Goal: Information Seeking & Learning: Learn about a topic

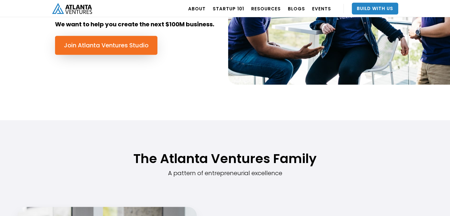
scroll to position [350, 0]
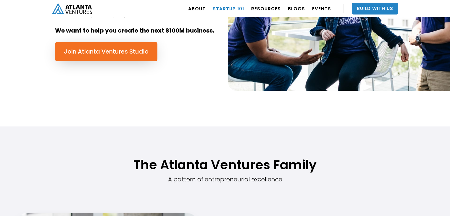
click at [227, 10] on link "Startup 101" at bounding box center [228, 8] width 31 height 17
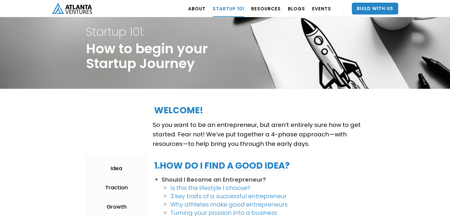
scroll to position [8, 0]
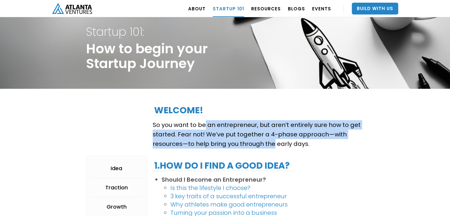
drag, startPoint x: 271, startPoint y: 140, endPoint x: 205, endPoint y: 125, distance: 67.6
click at [205, 125] on p "So you want to be an entrepreneur, but aren’t entirely sure how to get started.…" at bounding box center [258, 134] width 211 height 28
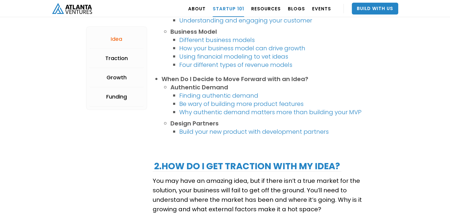
scroll to position [471, 0]
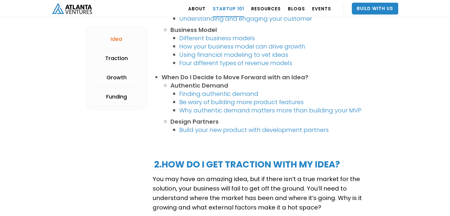
click at [234, 166] on strong "How do I get traction with my idea?" at bounding box center [250, 164] width 178 height 13
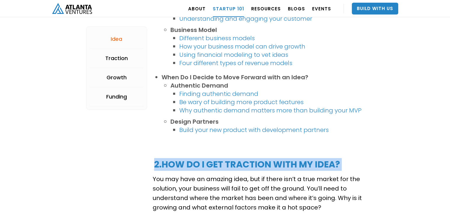
click at [234, 166] on strong "How do I get traction with my idea?" at bounding box center [250, 164] width 178 height 13
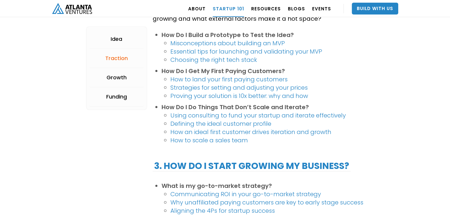
scroll to position [661, 0]
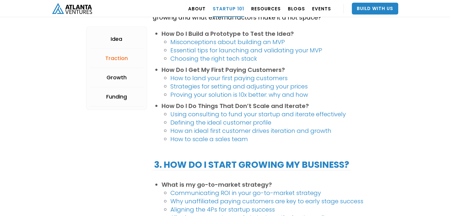
click at [234, 162] on strong "3. How do i stART GROWING MY BUSINESS?" at bounding box center [251, 164] width 195 height 13
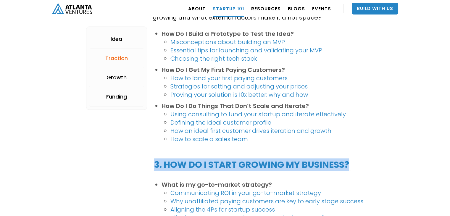
click at [234, 162] on strong "3. How do i stART GROWING MY BUSINESS?" at bounding box center [251, 164] width 195 height 13
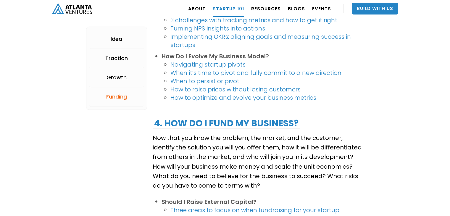
scroll to position [964, 0]
click at [233, 120] on strong "4. How Do I fund my business?" at bounding box center [226, 123] width 144 height 13
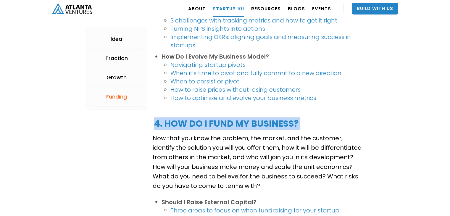
click at [233, 120] on strong "4. How Do I fund my business?" at bounding box center [226, 123] width 144 height 13
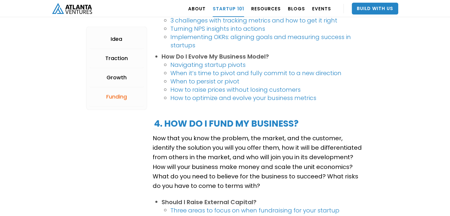
click at [244, 177] on p "Now that you know the problem, the market, and the customer, identify the solut…" at bounding box center [258, 161] width 211 height 57
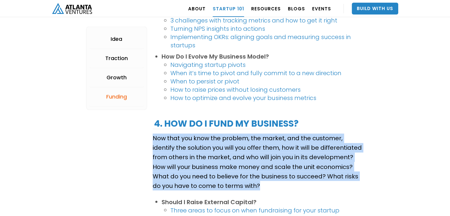
drag, startPoint x: 244, startPoint y: 189, endPoint x: 148, endPoint y: 142, distance: 107.0
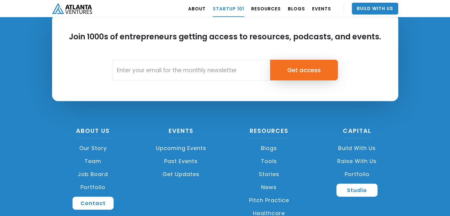
scroll to position [1400, 0]
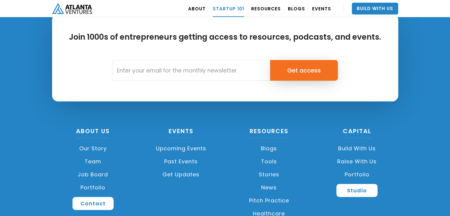
click at [92, 172] on link "Job Board" at bounding box center [93, 174] width 82 height 13
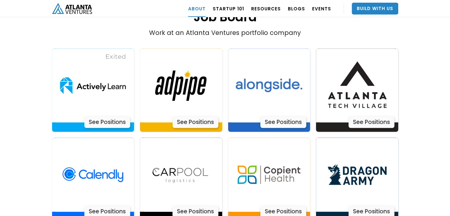
scroll to position [1211, 0]
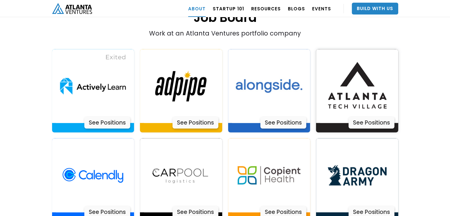
click at [365, 117] on div "See Positions" at bounding box center [371, 123] width 46 height 12
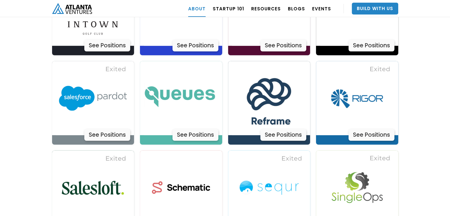
scroll to position [1734, 0]
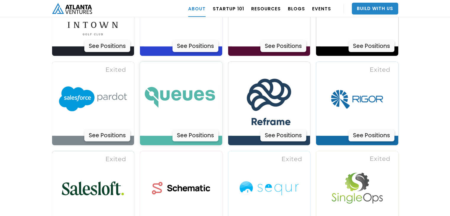
click at [188, 130] on div "See Positions" at bounding box center [195, 136] width 46 height 12
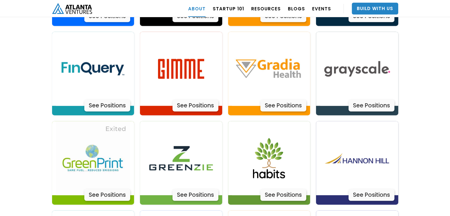
scroll to position [1404, 0]
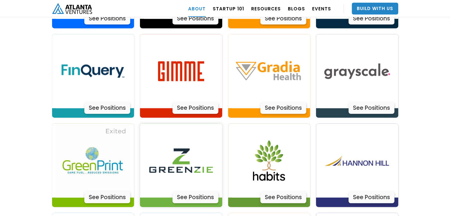
click at [202, 191] on div "See Positions" at bounding box center [195, 197] width 46 height 12
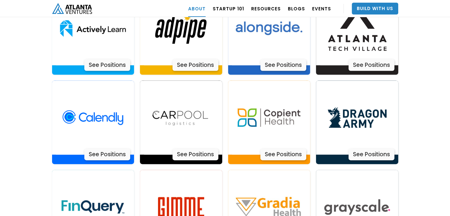
scroll to position [1255, 0]
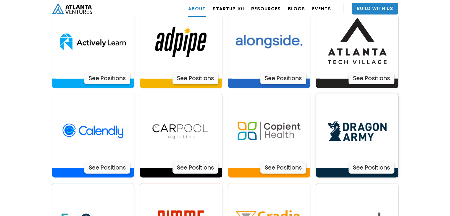
click at [358, 162] on div "See Positions" at bounding box center [371, 168] width 46 height 12
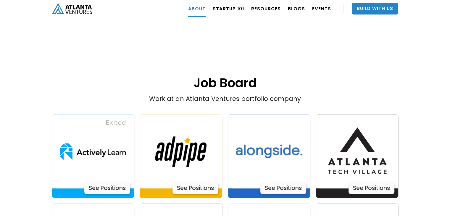
scroll to position [1145, 0]
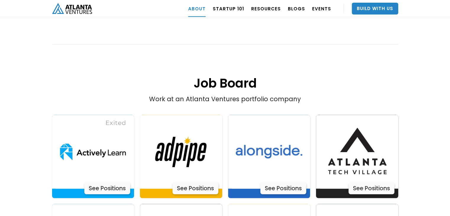
click at [228, 79] on div "Work at an Atlanta Ventures portfolio company" at bounding box center [225, 53] width 277 height 100
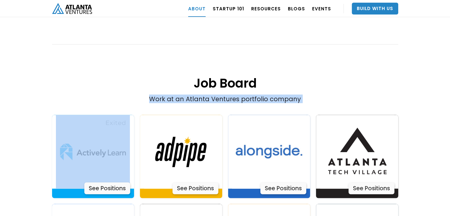
click at [228, 79] on div "Work at an Atlanta Ventures portfolio company" at bounding box center [225, 53] width 277 height 100
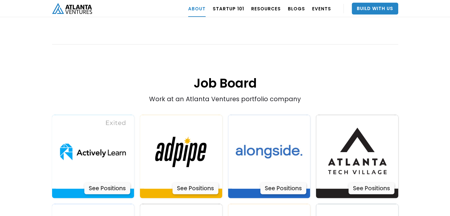
click at [225, 64] on h1 "Job Board" at bounding box center [225, 68] width 346 height 46
drag, startPoint x: 225, startPoint y: 66, endPoint x: 219, endPoint y: 65, distance: 5.5
click at [219, 65] on h1 "Job Board" at bounding box center [225, 68] width 346 height 46
drag, startPoint x: 221, startPoint y: 67, endPoint x: 256, endPoint y: 64, distance: 35.1
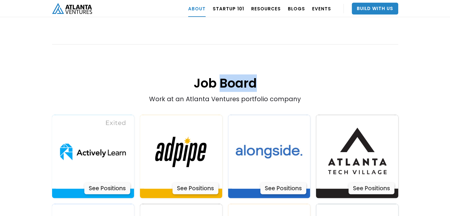
click at [256, 64] on h1 "Job Board" at bounding box center [225, 68] width 346 height 46
drag, startPoint x: 256, startPoint y: 63, endPoint x: 224, endPoint y: 62, distance: 31.7
click at [224, 62] on h1 "Job Board" at bounding box center [225, 68] width 346 height 46
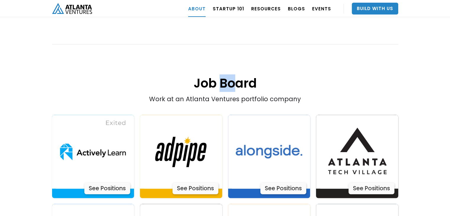
drag, startPoint x: 221, startPoint y: 62, endPoint x: 231, endPoint y: 69, distance: 12.6
click at [231, 69] on h1 "Job Board" at bounding box center [225, 68] width 346 height 46
drag, startPoint x: 231, startPoint y: 69, endPoint x: 199, endPoint y: 69, distance: 32.2
click at [199, 69] on h1 "Job Board" at bounding box center [225, 68] width 346 height 46
click at [200, 67] on h1 "Job Board" at bounding box center [225, 68] width 346 height 46
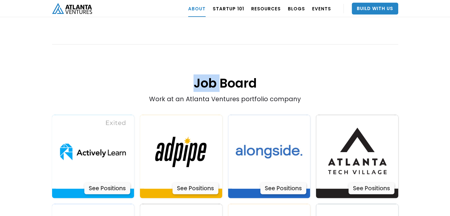
click at [200, 67] on h1 "Job Board" at bounding box center [225, 68] width 346 height 46
click at [234, 63] on h1 "Job Board" at bounding box center [225, 68] width 346 height 46
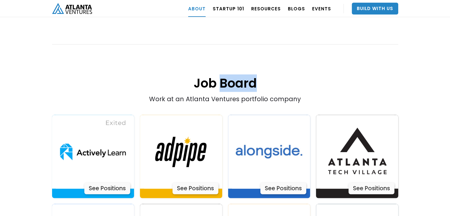
click at [234, 63] on h1 "Job Board" at bounding box center [225, 68] width 346 height 46
click at [228, 80] on div "Work at an Atlanta Ventures portfolio company" at bounding box center [225, 53] width 277 height 100
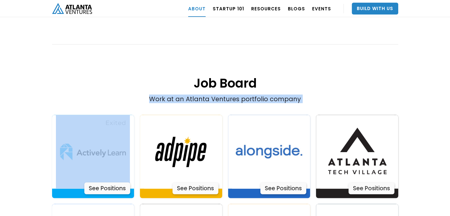
click at [228, 80] on div "Work at an Atlanta Ventures portfolio company" at bounding box center [225, 53] width 277 height 100
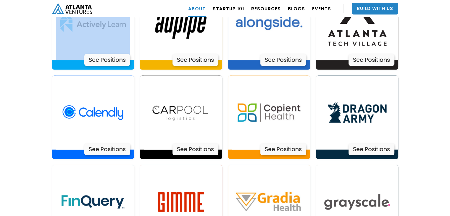
scroll to position [1274, 0]
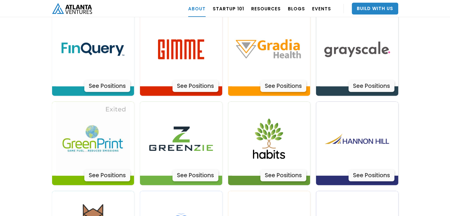
scroll to position [1565, 0]
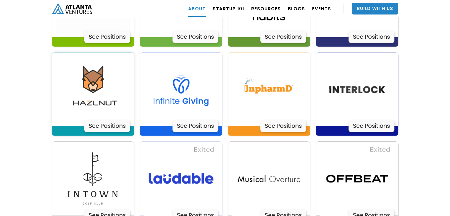
click at [97, 120] on div "See Positions" at bounding box center [107, 126] width 46 height 12
click at [360, 120] on div "See Positions" at bounding box center [371, 126] width 46 height 12
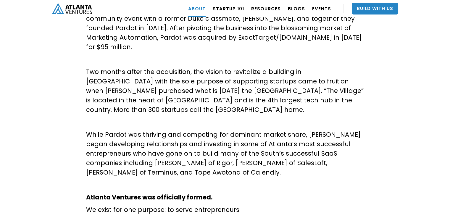
scroll to position [274, 0]
click at [223, 70] on p "Two months after the acquisition, the vision to revitalize a building in [GEOGR…" at bounding box center [225, 90] width 278 height 47
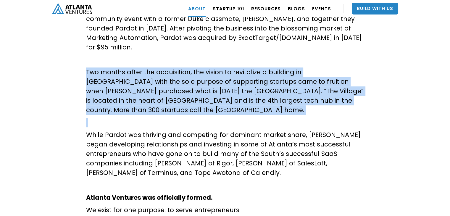
click at [223, 70] on p "Two months after the acquisition, the vision to revitalize a building in [GEOGR…" at bounding box center [225, 90] width 278 height 47
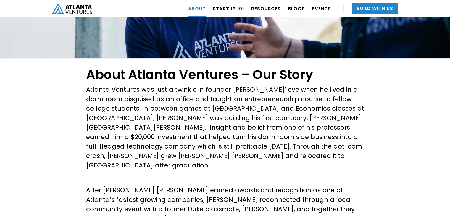
scroll to position [81, 0]
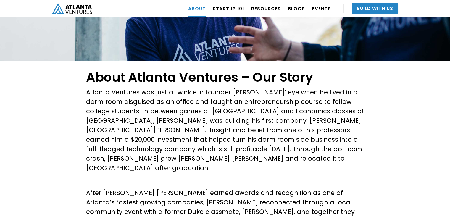
click at [203, 128] on p "Atlanta Ventures was just a twinkle in founder [PERSON_NAME]’ eye when he lived…" at bounding box center [225, 130] width 278 height 85
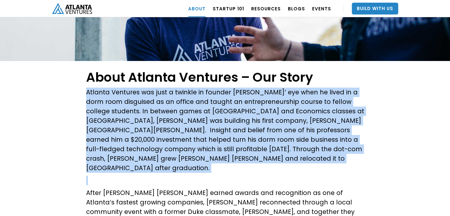
click at [203, 128] on p "Atlanta Ventures was just a twinkle in founder [PERSON_NAME]’ eye when he lived…" at bounding box center [225, 130] width 278 height 85
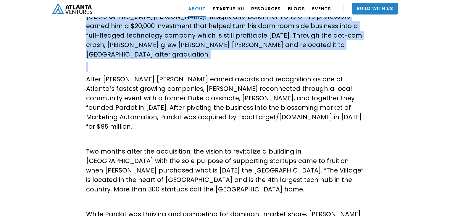
scroll to position [222, 0]
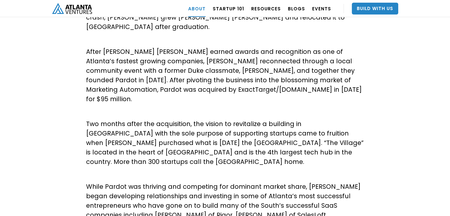
click at [214, 65] on p "After [PERSON_NAME] [PERSON_NAME] earned awards and recognition as one of Atlan…" at bounding box center [225, 75] width 278 height 57
click at [199, 60] on p "After [PERSON_NAME] [PERSON_NAME] earned awards and recognition as one of Atlan…" at bounding box center [225, 75] width 278 height 57
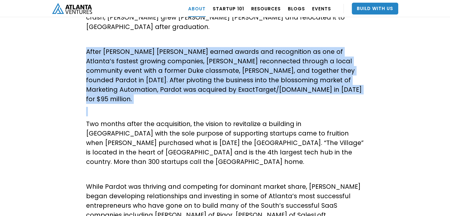
click at [199, 60] on p "After [PERSON_NAME] [PERSON_NAME] earned awards and recognition as one of Atlan…" at bounding box center [225, 75] width 278 height 57
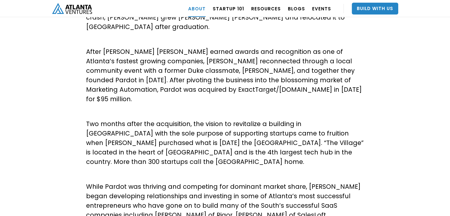
click at [205, 125] on p "Two months after the acquisition, the vision to revitalize a building in [GEOGR…" at bounding box center [225, 142] width 278 height 47
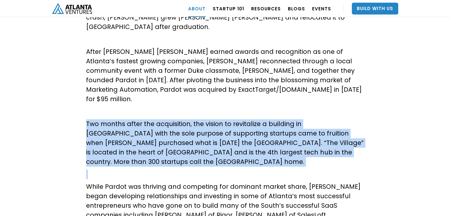
click at [205, 125] on p "Two months after the acquisition, the vision to revitalize a building in [GEOGR…" at bounding box center [225, 142] width 278 height 47
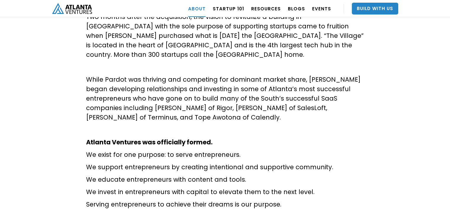
click at [208, 78] on p "While Pardot was thriving and competing for dominant market share, [PERSON_NAME…" at bounding box center [225, 98] width 278 height 47
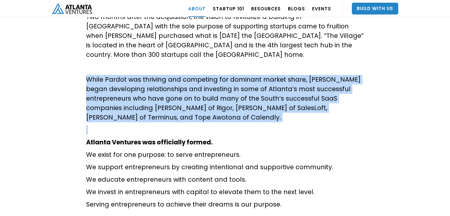
click at [208, 78] on p "While Pardot was thriving and competing for dominant market share, [PERSON_NAME…" at bounding box center [225, 98] width 278 height 47
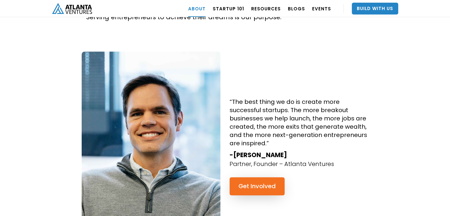
scroll to position [516, 0]
click at [301, 101] on h4 "“The best thing we do is create more successful startups. The more breakout bus…" at bounding box center [299, 122] width 139 height 50
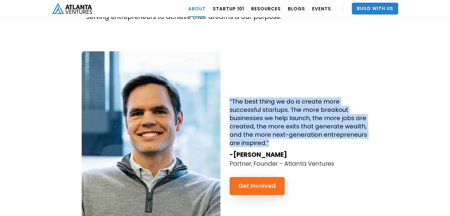
click at [301, 101] on h4 "“The best thing we do is create more successful startups. The more breakout bus…" at bounding box center [299, 122] width 139 height 50
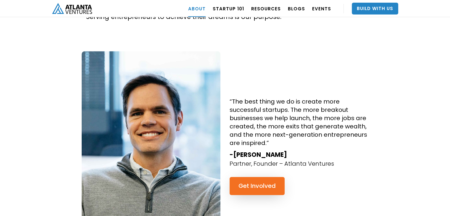
click at [301, 101] on h4 "“The best thing we do is create more successful startups. The more breakout bus…" at bounding box center [299, 122] width 139 height 50
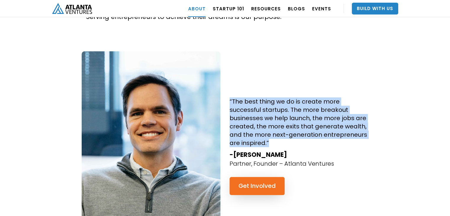
click at [301, 101] on h4 "“The best thing we do is create more successful startups. The more breakout bus…" at bounding box center [299, 122] width 139 height 50
click at [301, 98] on h4 "“The best thing we do is create more successful startups. The more breakout bus…" at bounding box center [299, 122] width 139 height 50
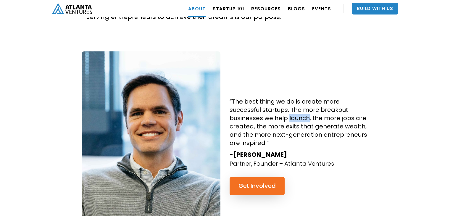
click at [301, 98] on h4 "“The best thing we do is create more successful startups. The more breakout bus…" at bounding box center [299, 122] width 139 height 50
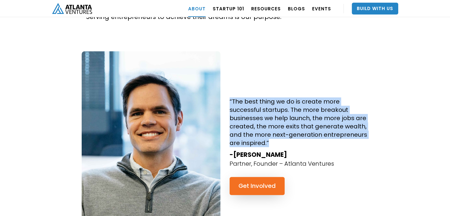
click at [301, 98] on h4 "“The best thing we do is create more successful startups. The more breakout bus…" at bounding box center [299, 122] width 139 height 50
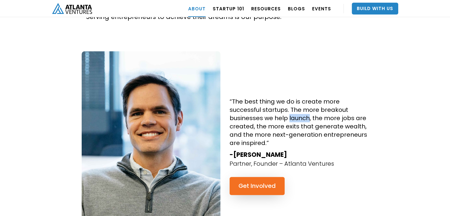
click at [301, 98] on h4 "“The best thing we do is create more successful startups. The more breakout bus…" at bounding box center [299, 122] width 139 height 50
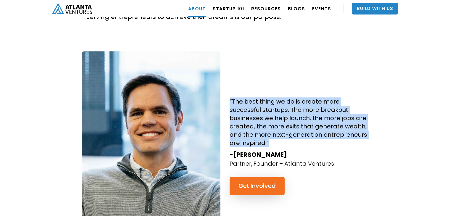
click at [301, 98] on h4 "“The best thing we do is create more successful startups. The more breakout bus…" at bounding box center [299, 122] width 139 height 50
click at [282, 101] on h4 "“The best thing we do is create more successful startups. The more breakout bus…" at bounding box center [299, 122] width 139 height 50
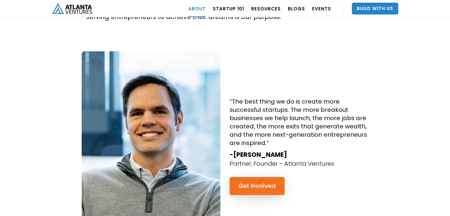
click at [301, 100] on h4 "“The best thing we do is create more successful startups. The more breakout bus…" at bounding box center [299, 122] width 139 height 50
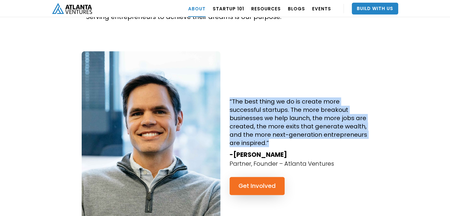
click at [301, 100] on h4 "“The best thing we do is create more successful startups. The more breakout bus…" at bounding box center [299, 122] width 139 height 50
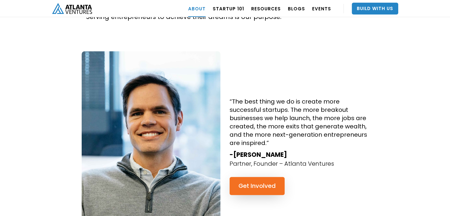
click at [301, 100] on h4 "“The best thing we do is create more successful startups. The more breakout bus…" at bounding box center [299, 122] width 139 height 50
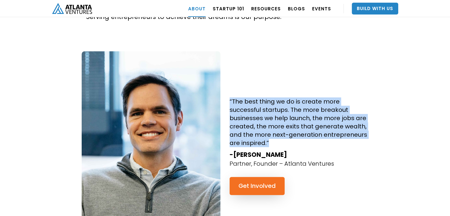
click at [301, 100] on h4 "“The best thing we do is create more successful startups. The more breakout bus…" at bounding box center [299, 122] width 139 height 50
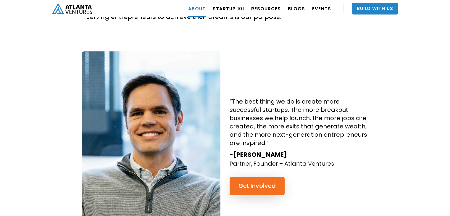
click at [301, 100] on h4 "“The best thing we do is create more successful startups. The more breakout bus…" at bounding box center [299, 122] width 139 height 50
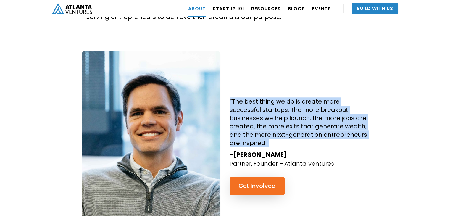
click at [301, 100] on h4 "“The best thing we do is create more successful startups. The more breakout bus…" at bounding box center [299, 122] width 139 height 50
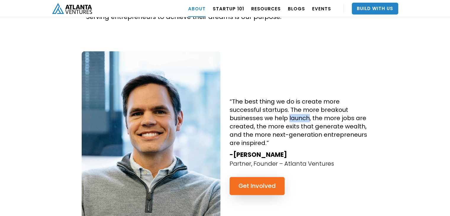
drag, startPoint x: 307, startPoint y: 99, endPoint x: 289, endPoint y: 98, distance: 18.4
click at [289, 98] on h4 "“The best thing we do is create more successful startups. The more breakout bus…" at bounding box center [299, 122] width 139 height 50
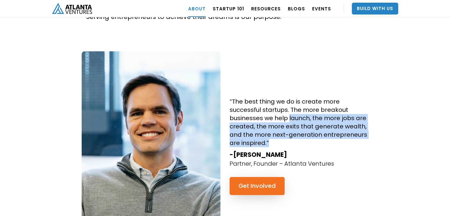
drag, startPoint x: 289, startPoint y: 98, endPoint x: 298, endPoint y: 122, distance: 26.1
click at [298, 122] on h4 "“The best thing we do is create more successful startups. The more breakout bus…" at bounding box center [299, 122] width 139 height 50
drag, startPoint x: 298, startPoint y: 122, endPoint x: 288, endPoint y: 98, distance: 25.2
click at [288, 98] on h4 "“The best thing we do is create more successful startups. The more breakout bus…" at bounding box center [299, 122] width 139 height 50
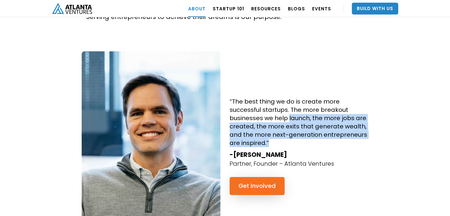
click at [288, 98] on h4 "“The best thing we do is create more successful startups. The more breakout bus…" at bounding box center [299, 122] width 139 height 50
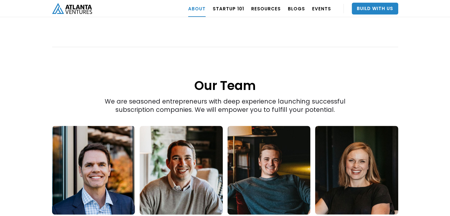
scroll to position [751, 0]
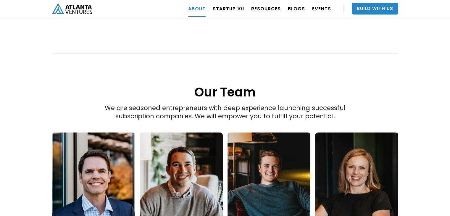
click at [228, 87] on div "We are seasoned entrepreneurs with deep experience launching successful subscri…" at bounding box center [225, 66] width 277 height 109
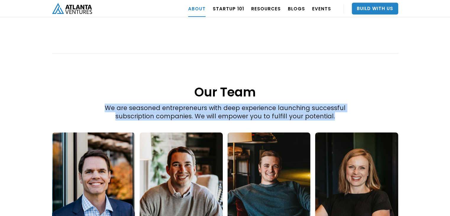
click at [228, 87] on div "We are seasoned entrepreneurs with deep experience launching successful subscri…" at bounding box center [225, 66] width 277 height 109
click at [225, 88] on div "We are seasoned entrepreneurs with deep experience launching successful subscri…" at bounding box center [225, 66] width 277 height 109
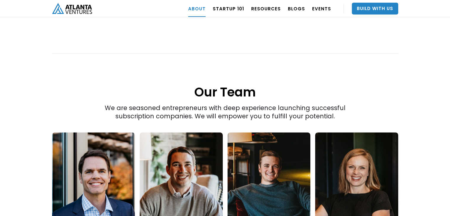
click at [225, 88] on div "We are seasoned entrepreneurs with deep experience launching successful subscri…" at bounding box center [225, 66] width 277 height 109
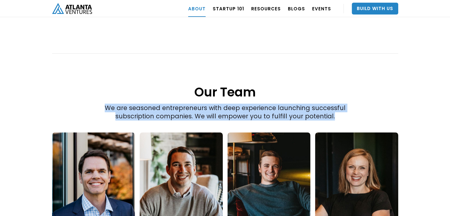
click at [225, 88] on div "We are seasoned entrepreneurs with deep experience launching successful subscri…" at bounding box center [225, 66] width 277 height 109
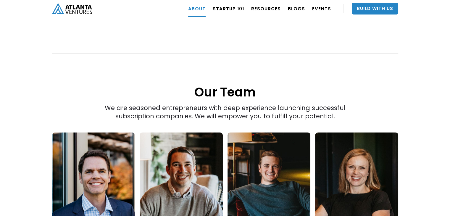
click at [207, 89] on div "We are seasoned entrepreneurs with deep experience launching successful subscri…" at bounding box center [225, 66] width 277 height 109
click at [238, 91] on div "We are seasoned entrepreneurs with deep experience launching successful subscri…" at bounding box center [225, 66] width 277 height 109
click at [266, 89] on div "We are seasoned entrepreneurs with deep experience launching successful subscri…" at bounding box center [225, 66] width 277 height 109
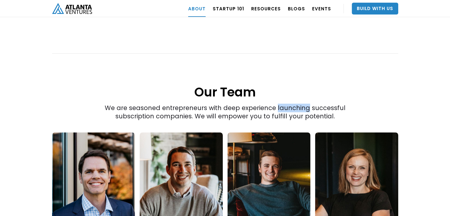
click at [266, 89] on div "We are seasoned entrepreneurs with deep experience launching successful subscri…" at bounding box center [225, 66] width 277 height 109
click at [226, 98] on div "We are seasoned entrepreneurs with deep experience launching successful subscri…" at bounding box center [225, 66] width 277 height 109
click at [294, 98] on div "We are seasoned entrepreneurs with deep experience launching successful subscri…" at bounding box center [225, 66] width 277 height 109
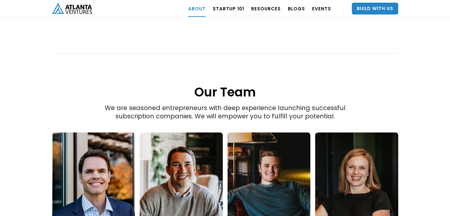
click at [308, 88] on div "We are seasoned entrepreneurs with deep experience launching successful subscri…" at bounding box center [225, 66] width 277 height 109
drag, startPoint x: 324, startPoint y: 88, endPoint x: 361, endPoint y: 89, distance: 36.7
click at [361, 89] on div "We are seasoned entrepreneurs with deep experience launching successful subscri…" at bounding box center [225, 66] width 277 height 109
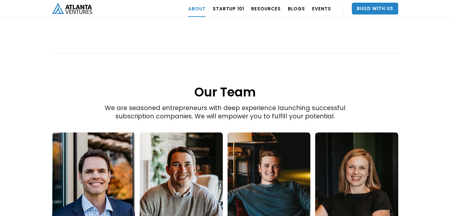
click at [272, 86] on div "We are seasoned entrepreneurs with deep experience launching successful subscri…" at bounding box center [225, 66] width 277 height 109
click at [160, 105] on div "“The best thing we do is create more successful startups. The more breakout bus…" at bounding box center [225, 88] width 364 height 568
click at [166, 98] on div "We are seasoned entrepreneurs with deep experience launching successful subscri…" at bounding box center [225, 66] width 277 height 109
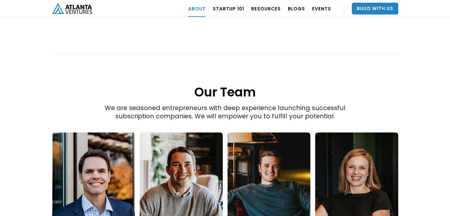
click at [172, 87] on div "We are seasoned entrepreneurs with deep experience launching successful subscri…" at bounding box center [225, 66] width 277 height 109
click at [230, 91] on div "We are seasoned entrepreneurs with deep experience launching successful subscri…" at bounding box center [225, 66] width 277 height 109
click at [209, 97] on div "We are seasoned entrepreneurs with deep experience launching successful subscri…" at bounding box center [225, 66] width 277 height 109
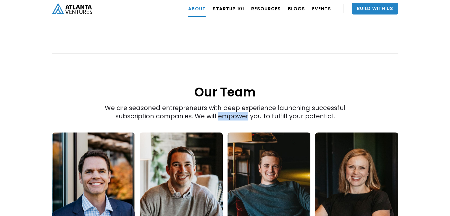
click at [209, 97] on div "We are seasoned entrepreneurs with deep experience launching successful subscri…" at bounding box center [225, 66] width 277 height 109
click at [133, 86] on div "We are seasoned entrepreneurs with deep experience launching successful subscri…" at bounding box center [225, 66] width 277 height 109
click at [181, 91] on div "We are seasoned entrepreneurs with deep experience launching successful subscri…" at bounding box center [225, 66] width 277 height 109
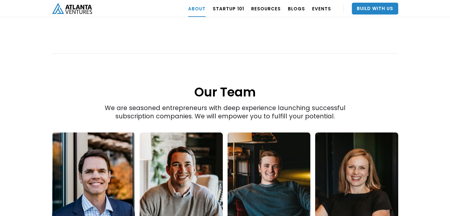
click at [180, 89] on div "We are seasoned entrepreneurs with deep experience launching successful subscri…" at bounding box center [225, 66] width 277 height 109
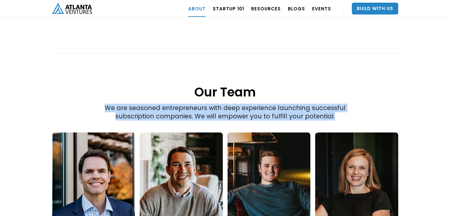
click at [180, 89] on div "We are seasoned entrepreneurs with deep experience launching successful subscri…" at bounding box center [225, 66] width 277 height 109
click at [230, 89] on div "We are seasoned entrepreneurs with deep experience launching successful subscri…" at bounding box center [225, 66] width 277 height 109
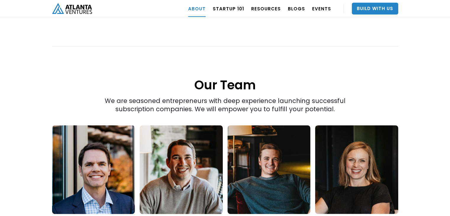
scroll to position [757, 0]
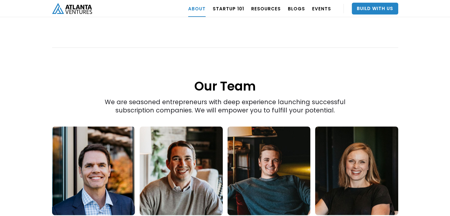
click at [222, 69] on h1 "Our Team" at bounding box center [225, 71] width 346 height 46
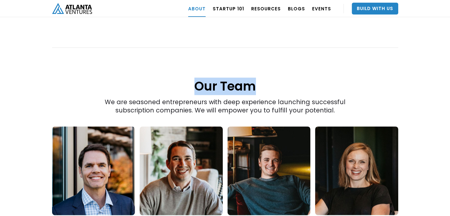
click at [222, 69] on h1 "Our Team" at bounding box center [225, 71] width 346 height 46
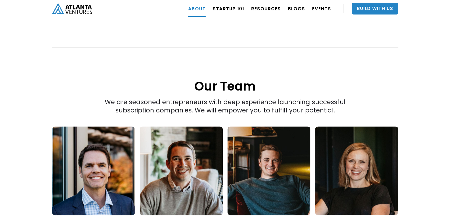
click at [216, 65] on h1 "Our Team" at bounding box center [225, 71] width 346 height 46
drag, startPoint x: 216, startPoint y: 65, endPoint x: 225, endPoint y: 67, distance: 9.2
click at [225, 67] on h1 "Our Team" at bounding box center [225, 71] width 346 height 46
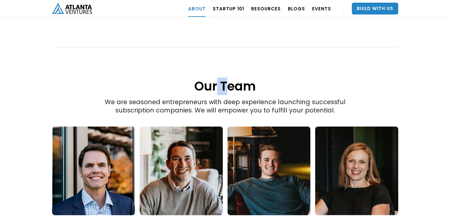
click at [225, 67] on h1 "Our Team" at bounding box center [225, 71] width 346 height 46
drag, startPoint x: 225, startPoint y: 68, endPoint x: 193, endPoint y: 59, distance: 33.3
click at [193, 59] on h1 "Our Team" at bounding box center [225, 71] width 346 height 46
drag, startPoint x: 196, startPoint y: 64, endPoint x: 253, endPoint y: 59, distance: 57.9
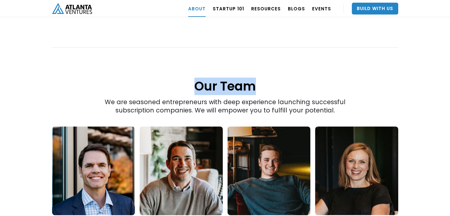
click at [253, 59] on h1 "Our Team" at bounding box center [225, 71] width 346 height 46
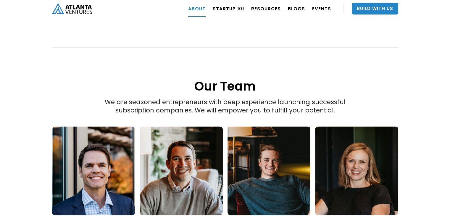
click at [225, 64] on h1 "Our Team" at bounding box center [225, 71] width 346 height 46
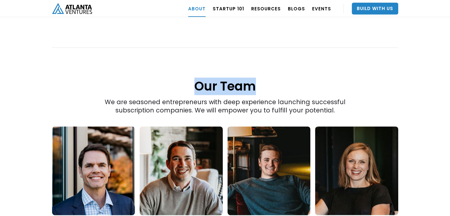
click at [225, 64] on h1 "Our Team" at bounding box center [225, 71] width 346 height 46
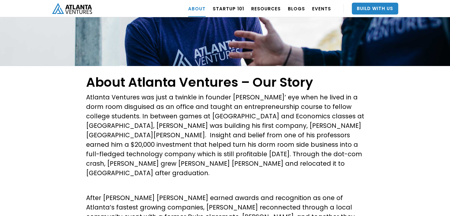
scroll to position [0, 0]
